Goal: Task Accomplishment & Management: Complete application form

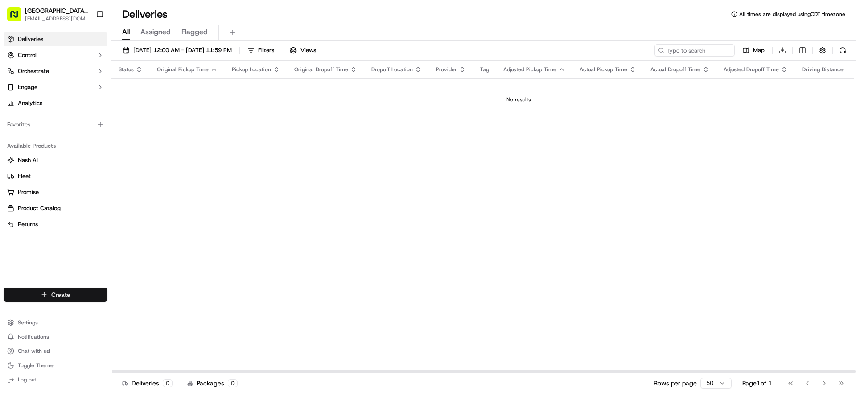
click at [46, 291] on html "[GEOGRAPHIC_DATA] - [GEOGRAPHIC_DATA], [GEOGRAPHIC_DATA] [EMAIL_ADDRESS][DOMAIN…" at bounding box center [428, 196] width 856 height 393
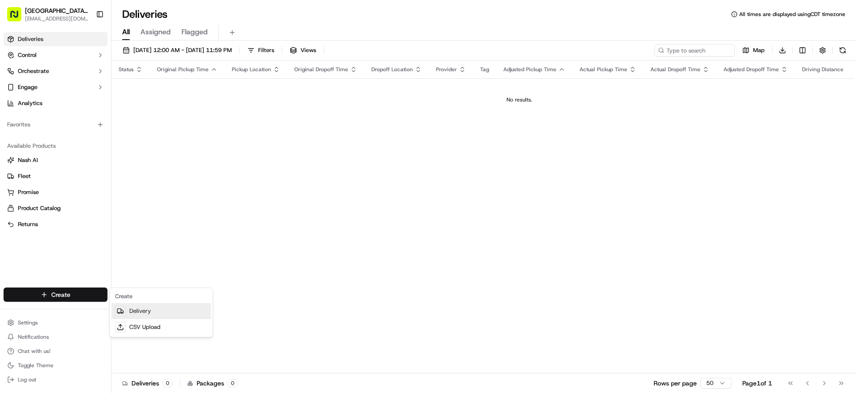
click at [136, 314] on link "Delivery" at bounding box center [160, 311] width 99 height 16
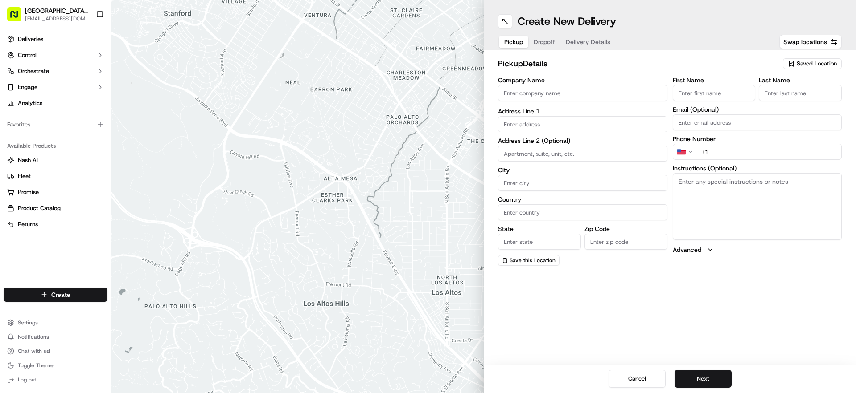
click at [580, 96] on input "Company Name" at bounding box center [582, 93] width 169 height 16
type input "WENTZVILLE PIZZA RANCH"
type input "[STREET_ADDRESS]"
type input "[GEOGRAPHIC_DATA]"
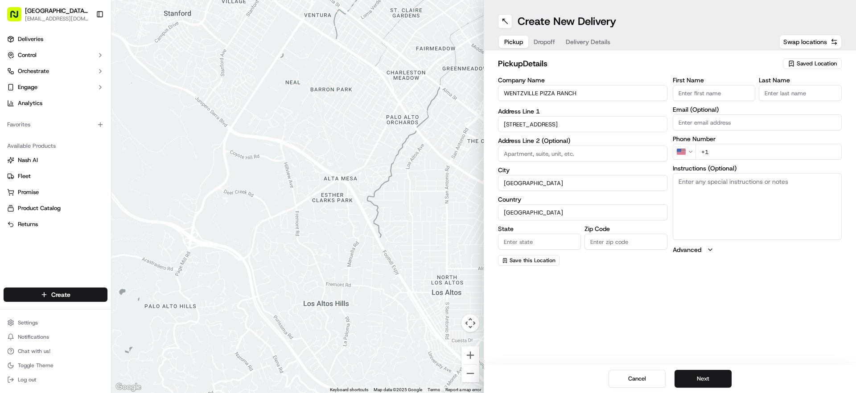
type input "MO"
type input "63385-3405"
type input "[GEOGRAPHIC_DATA]"
type input "Ranch"
type input "[EMAIL_ADDRESS][DOMAIN_NAME]"
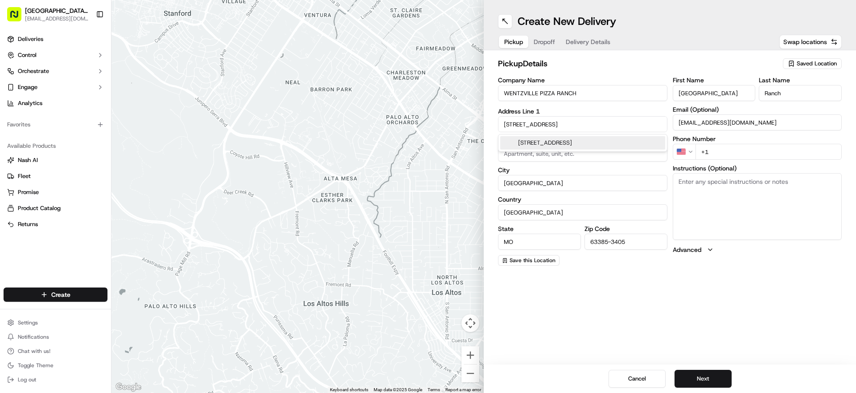
click at [756, 156] on input "+1" at bounding box center [768, 152] width 147 height 16
type input "[PHONE_NUMBER]"
type textarea "Please pick up at carry out entrance"
click at [722, 380] on button "Next" at bounding box center [702, 379] width 57 height 18
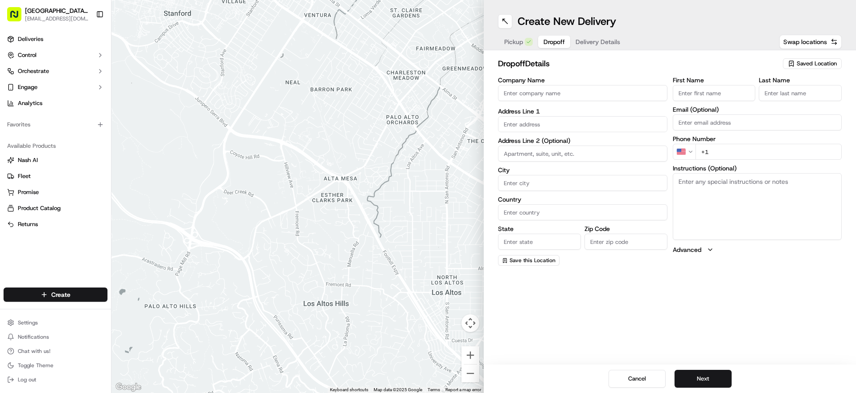
click at [556, 129] on input "text" at bounding box center [582, 124] width 169 height 16
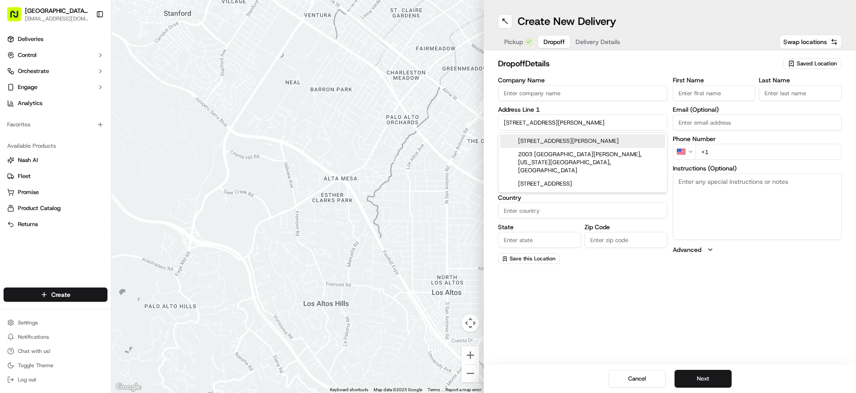
type input "[PERSON_NAME], [STREET_ADDRESS][PERSON_NAME]"
type input "[GEOGRAPHIC_DATA]"
type input "MO"
type input "63385"
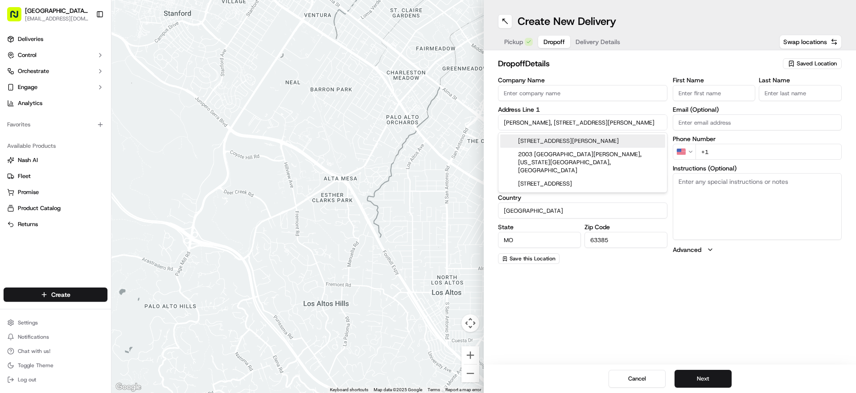
type input "[STREET_ADDRESS][PERSON_NAME]"
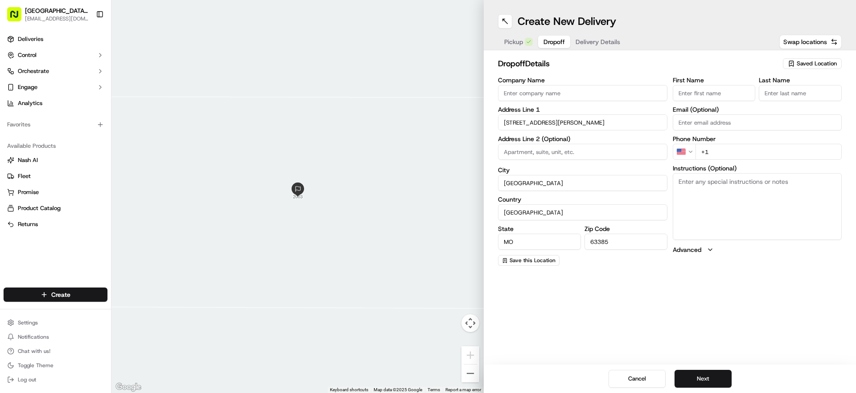
click at [689, 91] on input "First Name" at bounding box center [713, 93] width 83 height 16
type input "[GEOGRAPHIC_DATA]"
type input "WENTZVILLE PIZZA RANCH"
type input "63385-3405"
type input "Ranch"
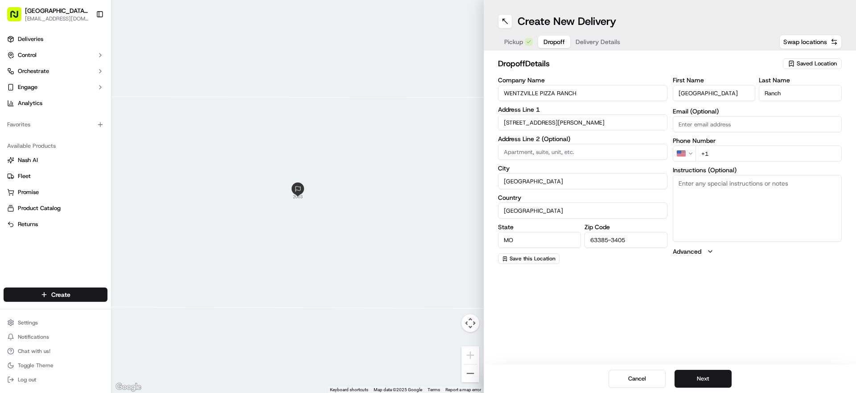
type input "[EMAIL_ADDRESS][DOMAIN_NAME]"
click at [709, 90] on input "[GEOGRAPHIC_DATA]" at bounding box center [713, 93] width 83 height 16
drag, startPoint x: 549, startPoint y: 83, endPoint x: 456, endPoint y: 81, distance: 92.7
click at [461, 80] on div "← Move left → Move right ↑ Move up ↓ Move down + Zoom in - Zoom out Home Jump l…" at bounding box center [483, 196] width 744 height 393
type input "63385"
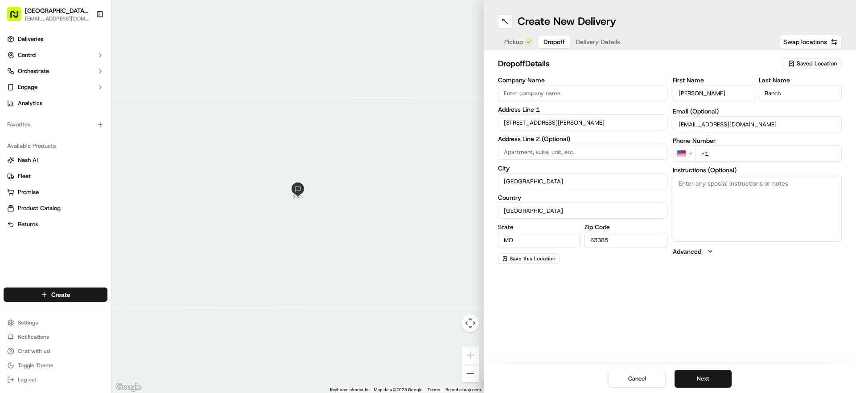
type input "[PERSON_NAME]"
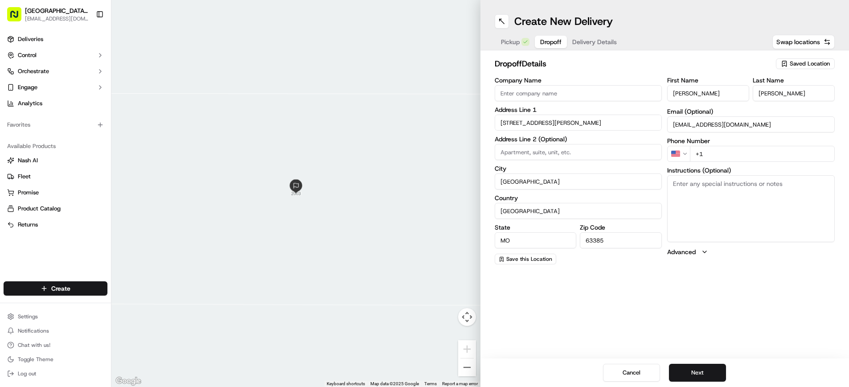
type input "[PERSON_NAME]"
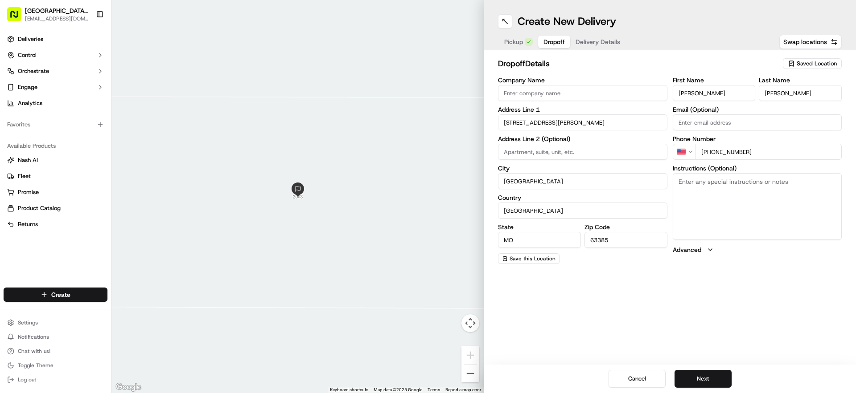
type input "[PHONE_NUMBER]"
type textarea "Please leave on doorstep"
click at [708, 376] on button "Next" at bounding box center [702, 379] width 57 height 18
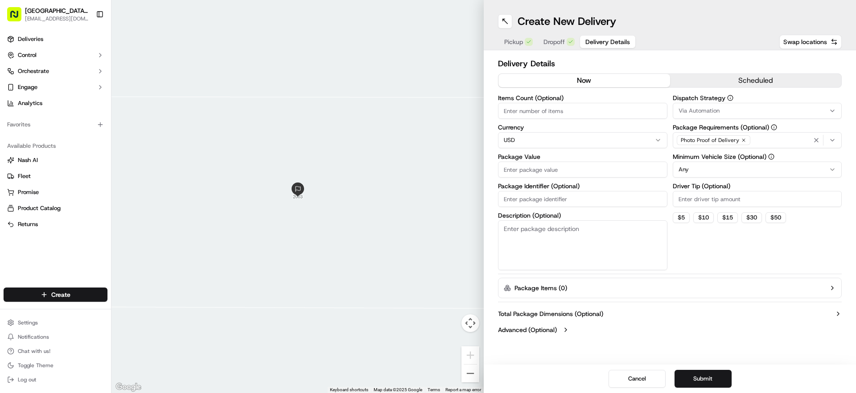
click at [545, 175] on input "Package Value" at bounding box center [582, 170] width 169 height 16
type input "30.91"
click at [741, 201] on input "Driver Tip (Optional)" at bounding box center [756, 199] width 169 height 16
type input "3.15"
click at [711, 375] on button "Submit" at bounding box center [702, 379] width 57 height 18
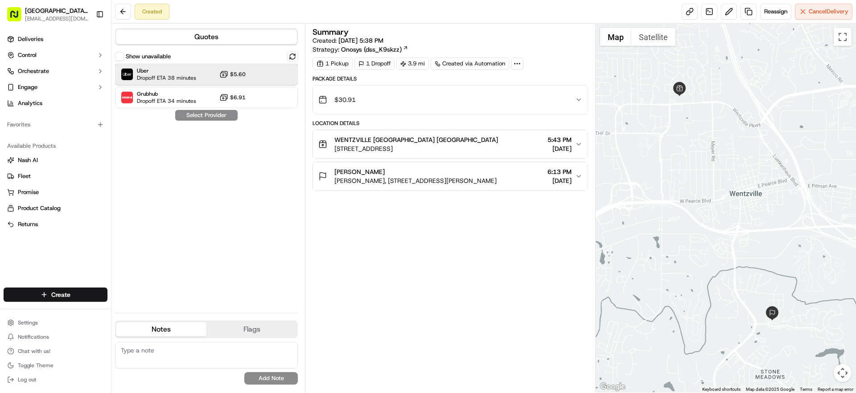
click at [278, 78] on div "Uber Dropoff ETA 38 minutes $5.60" at bounding box center [206, 74] width 183 height 21
click at [209, 117] on button "Assign Provider" at bounding box center [206, 115] width 63 height 11
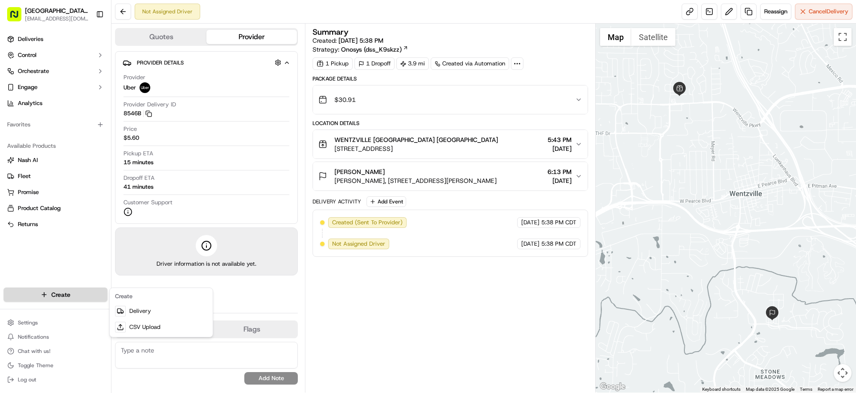
click at [57, 298] on html "[GEOGRAPHIC_DATA] - [GEOGRAPHIC_DATA], [GEOGRAPHIC_DATA] [EMAIL_ADDRESS][DOMAIN…" at bounding box center [428, 196] width 856 height 393
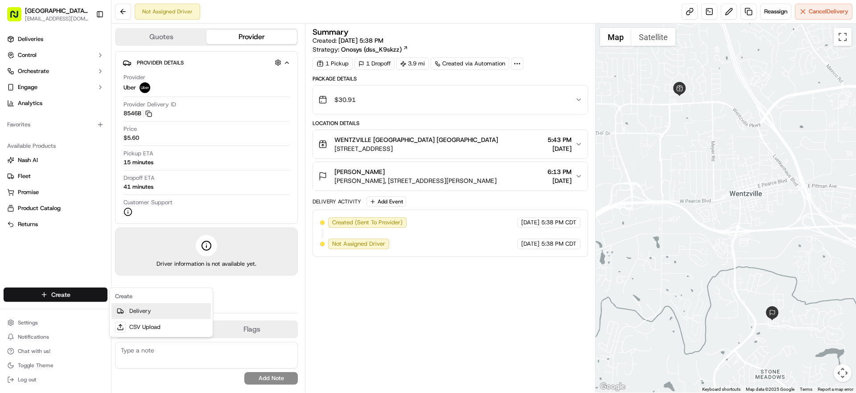
click at [146, 311] on link "Delivery" at bounding box center [160, 311] width 99 height 16
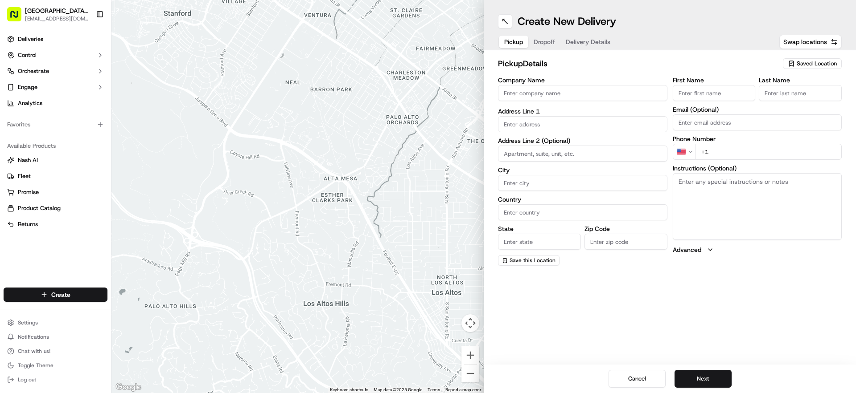
click at [558, 97] on input "Company Name" at bounding box center [582, 93] width 169 height 16
type input "WENTZVILLE PIZZA RANCH"
type input "[STREET_ADDRESS]"
type input "[GEOGRAPHIC_DATA]"
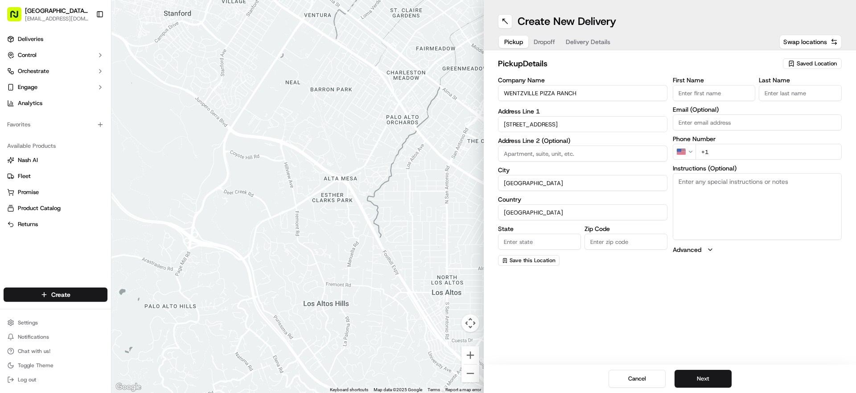
type input "MO"
type input "63385-3405"
type input "[GEOGRAPHIC_DATA]"
type input "Ranch"
type input "[EMAIL_ADDRESS][DOMAIN_NAME]"
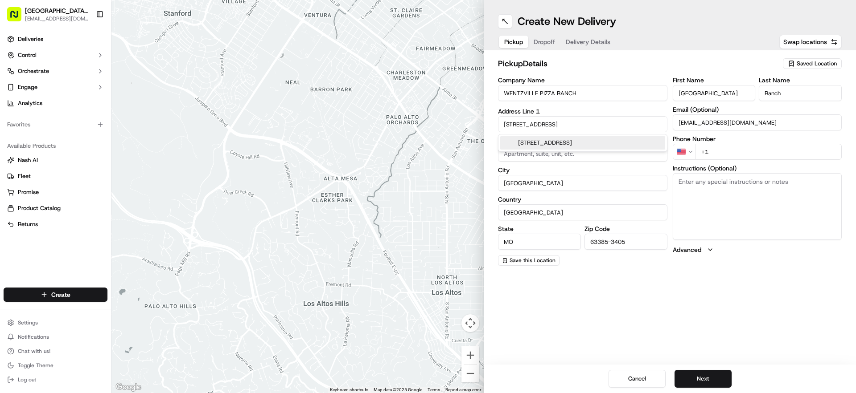
click at [755, 144] on input "+1" at bounding box center [768, 152] width 147 height 16
type input "[PHONE_NUMBER]"
type textarea "Please pick up at carry out entrance."
click at [698, 384] on button "Next" at bounding box center [702, 379] width 57 height 18
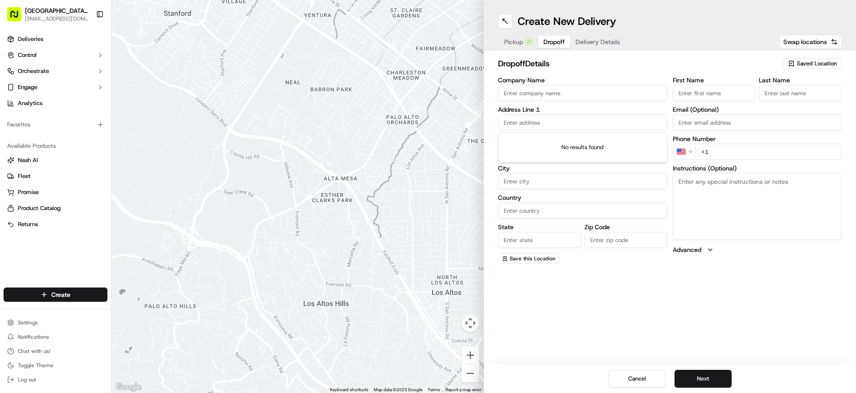
click at [554, 125] on input "text" at bounding box center [582, 123] width 169 height 16
